Goal: Task Accomplishment & Management: Use online tool/utility

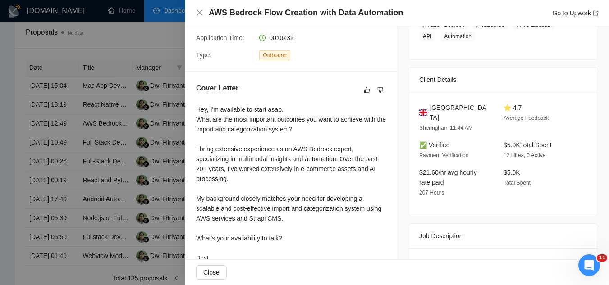
click at [150, 45] on div at bounding box center [304, 142] width 609 height 285
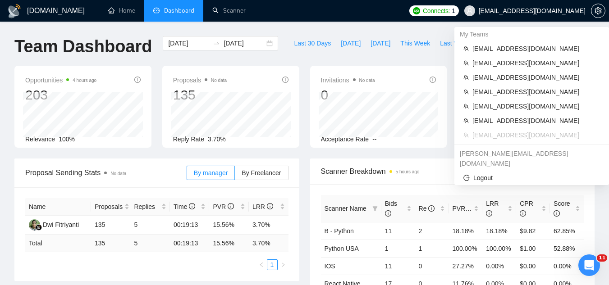
click at [512, 11] on span "[EMAIL_ADDRESS][DOMAIN_NAME]" at bounding box center [532, 11] width 107 height 0
click at [516, 50] on span "[EMAIL_ADDRESS][DOMAIN_NAME]" at bounding box center [536, 49] width 128 height 10
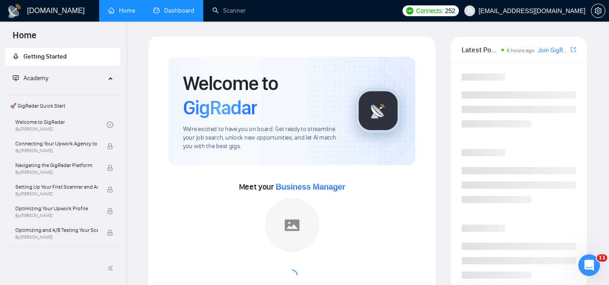
click at [181, 14] on link "Dashboard" at bounding box center [173, 11] width 41 height 8
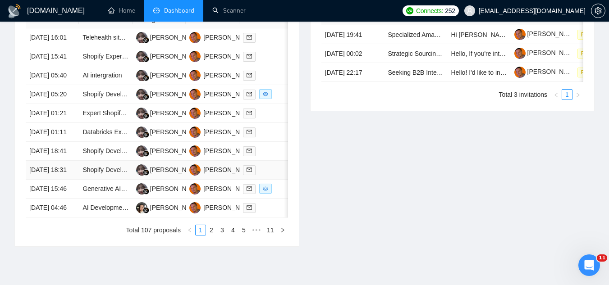
scroll to position [315, 0]
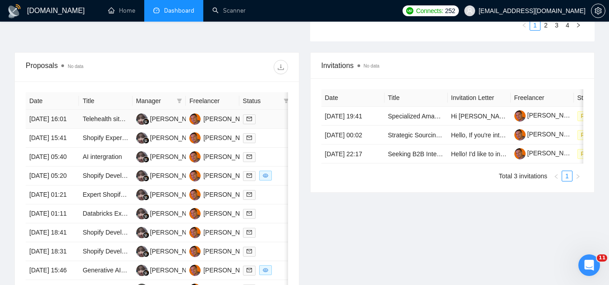
click at [104, 129] on td "Telehealth site (HIPPA, Vid, scripts, questionnaires, etc), Shopify Store Front…" at bounding box center [105, 119] width 53 height 19
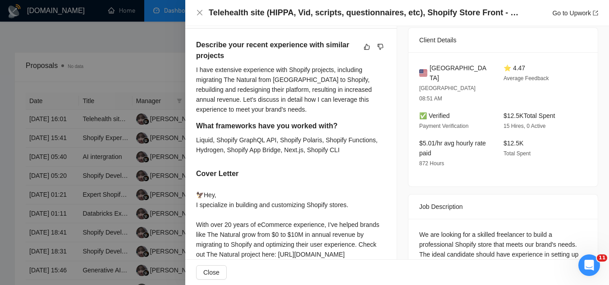
scroll to position [258, 0]
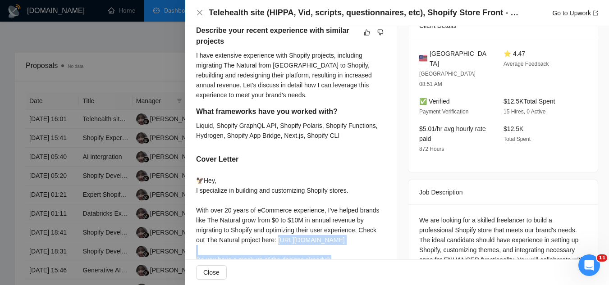
drag, startPoint x: 196, startPoint y: 232, endPoint x: 277, endPoint y: 241, distance: 81.6
click at [277, 241] on div "🦅Hey, I specialize in building and customizing Shopify stores. With over 20 yea…" at bounding box center [291, 230] width 190 height 109
copy div "ttps://[DOMAIN_NAME][URL]"
click at [142, 63] on div at bounding box center [304, 142] width 609 height 285
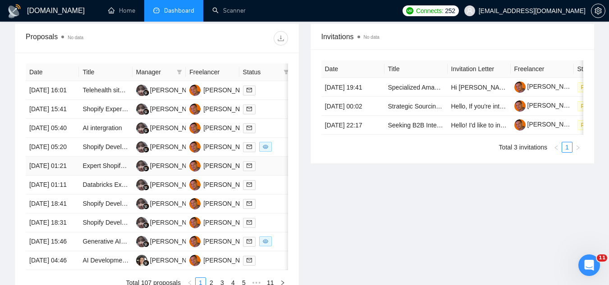
scroll to position [361, 0]
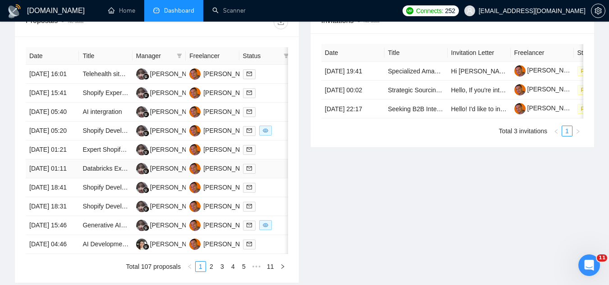
click at [105, 178] on td "Databricks Expert Needed for Project Deployment" at bounding box center [105, 169] width 53 height 19
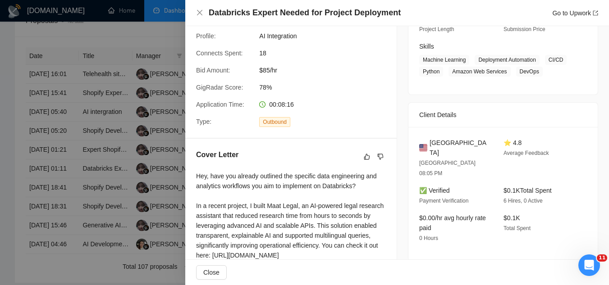
scroll to position [190, 0]
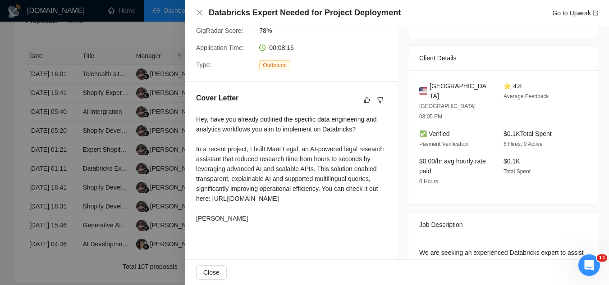
click at [112, 27] on div at bounding box center [304, 142] width 609 height 285
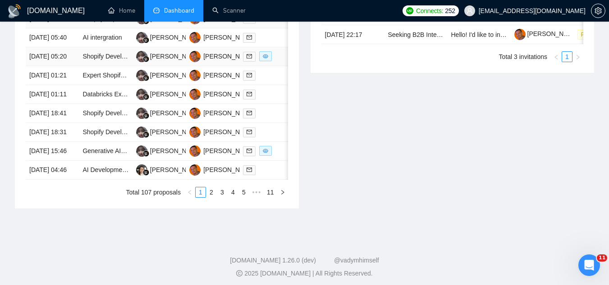
scroll to position [451, 0]
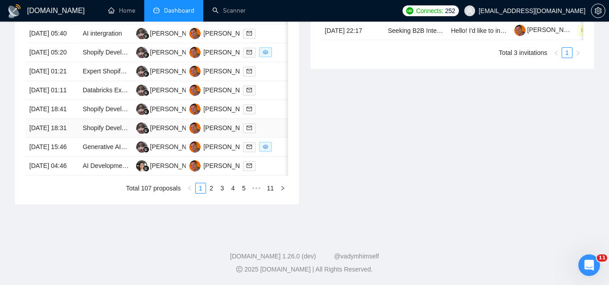
click at [106, 138] on td "Shopify Development and Editing" at bounding box center [105, 128] width 53 height 19
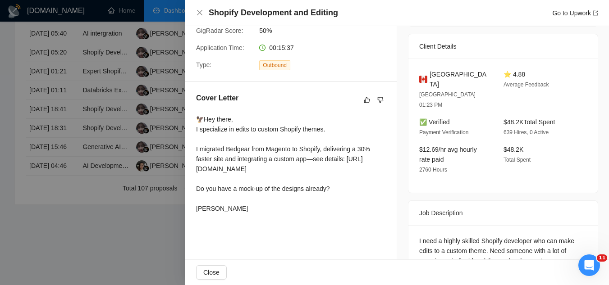
click at [303, 208] on div "Cover Letter 🦅Hey there, I specialize in edits to custom Shopify themes. I migr…" at bounding box center [290, 155] width 211 height 146
click at [88, 163] on div at bounding box center [304, 142] width 609 height 285
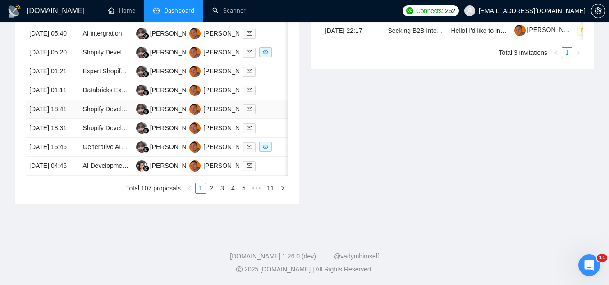
click at [91, 119] on td "Shopify Developer for eCommerce Site Code Changes" at bounding box center [105, 109] width 53 height 19
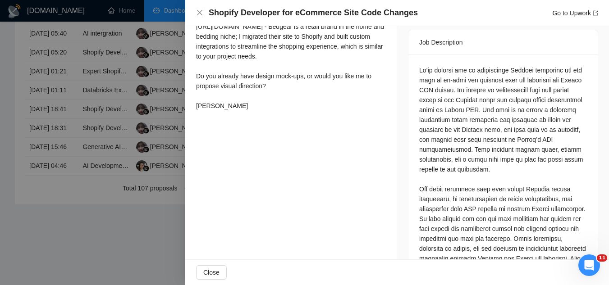
scroll to position [409, 0]
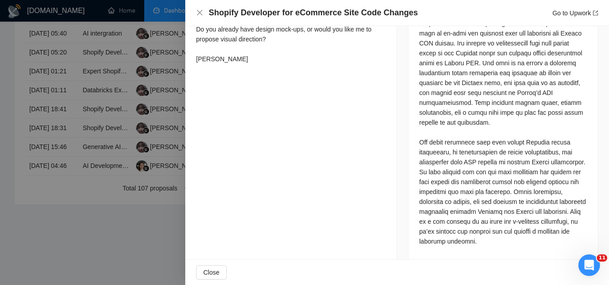
click at [110, 259] on div at bounding box center [304, 142] width 609 height 285
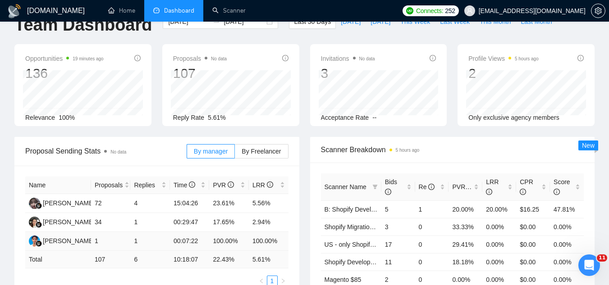
scroll to position [0, 0]
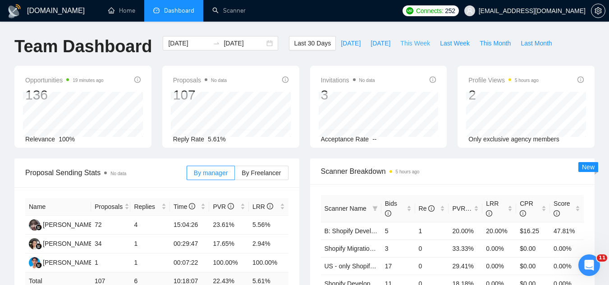
click at [404, 43] on span "This Week" at bounding box center [415, 43] width 30 height 10
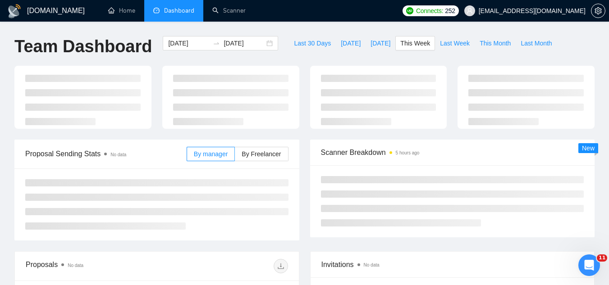
type input "[DATE]"
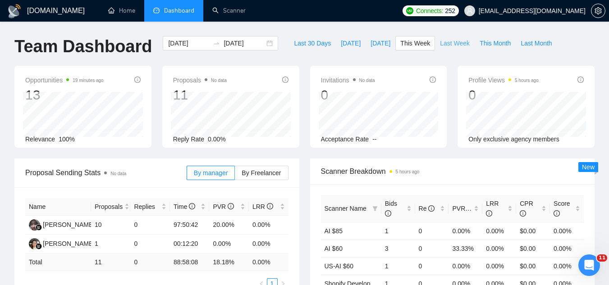
click at [440, 43] on span "Last Week" at bounding box center [455, 43] width 30 height 10
type input "[DATE]"
click at [408, 49] on button "This Week" at bounding box center [415, 43] width 40 height 14
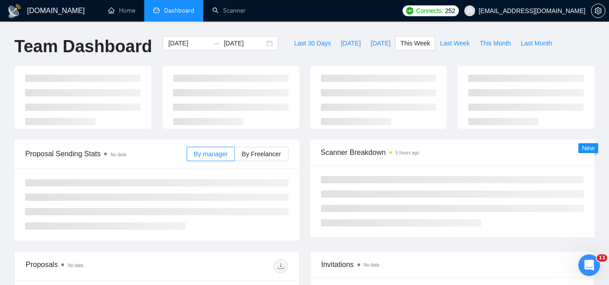
type input "[DATE]"
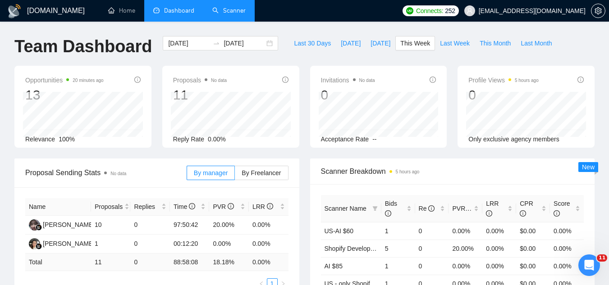
click at [230, 11] on link "Scanner" at bounding box center [228, 11] width 33 height 8
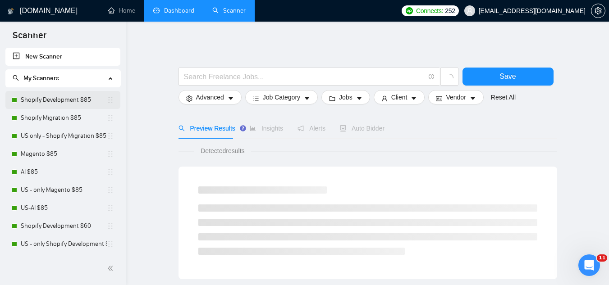
click at [79, 105] on link "Shopify Development $85" at bounding box center [64, 100] width 86 height 18
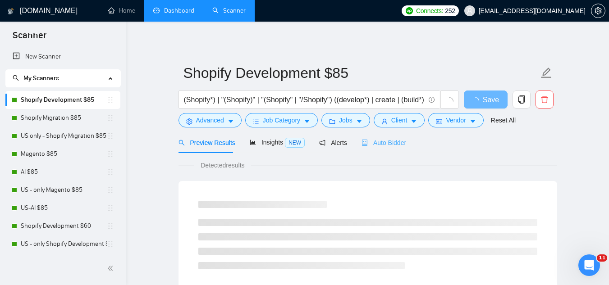
click at [397, 152] on div "Auto Bidder" at bounding box center [383, 142] width 45 height 21
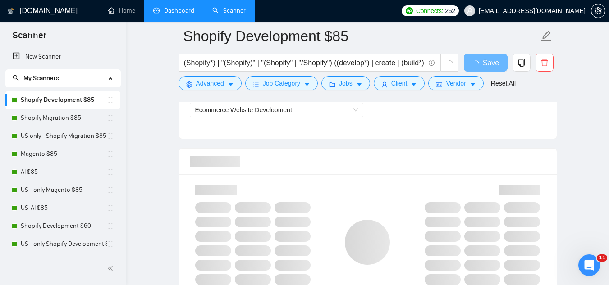
scroll to position [406, 0]
